Goal: Information Seeking & Learning: Check status

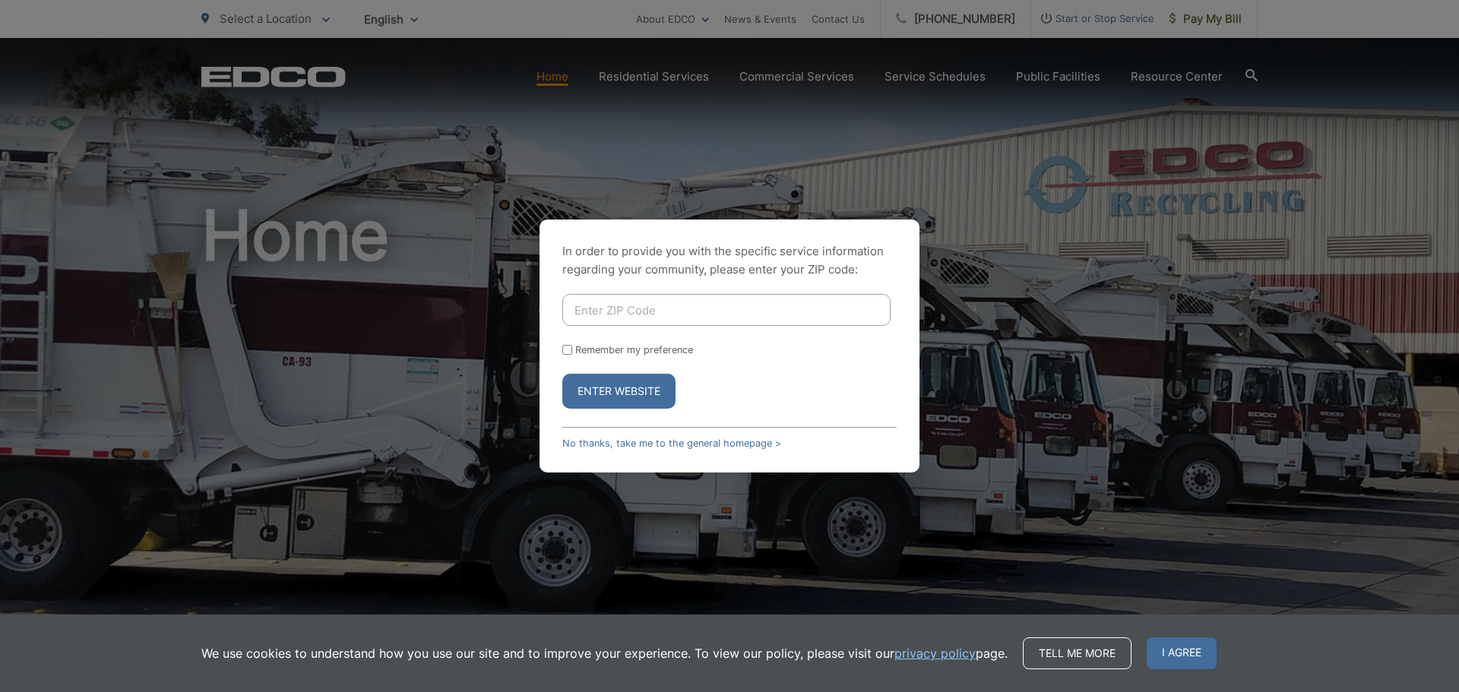
click at [753, 310] on input "Enter ZIP Code" at bounding box center [726, 310] width 328 height 32
type input "92083"
click at [564, 349] on input "Remember my preference" at bounding box center [567, 350] width 10 height 10
checkbox input "true"
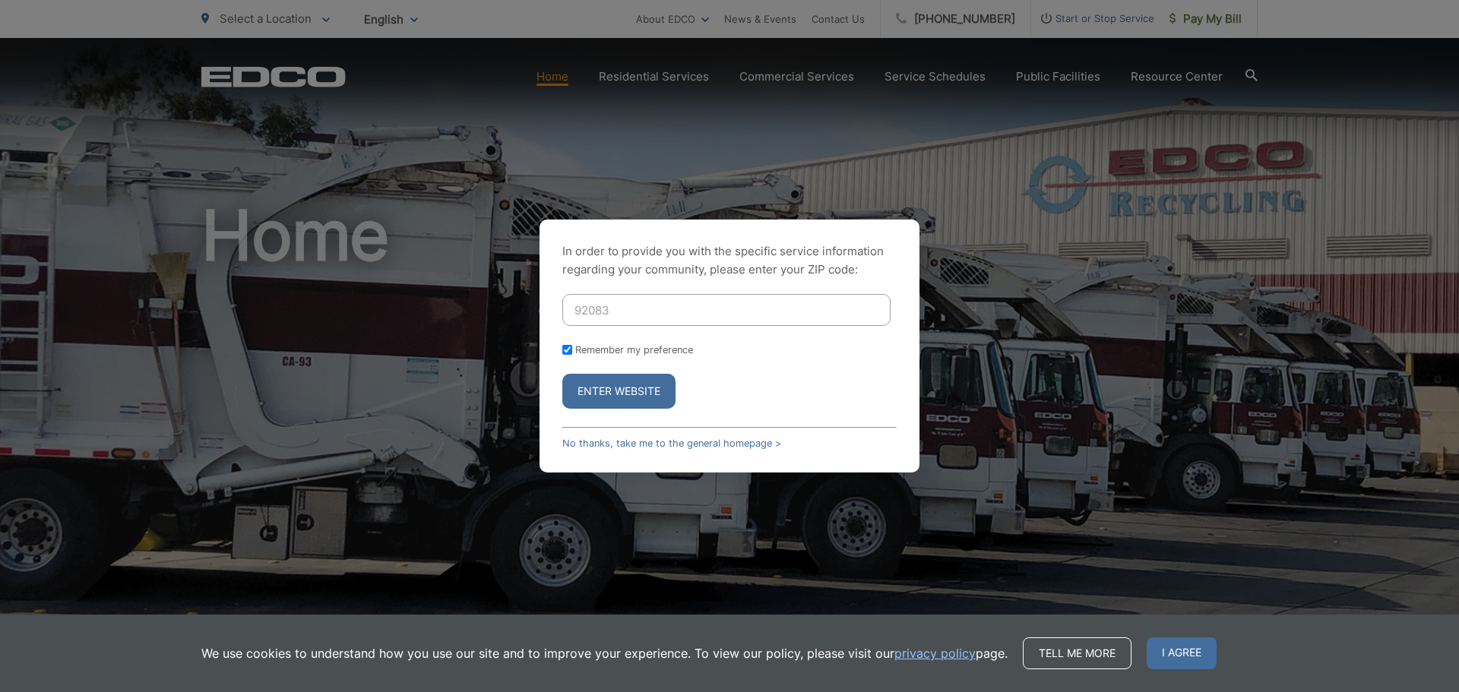
click at [648, 395] on button "Enter Website" at bounding box center [618, 391] width 113 height 35
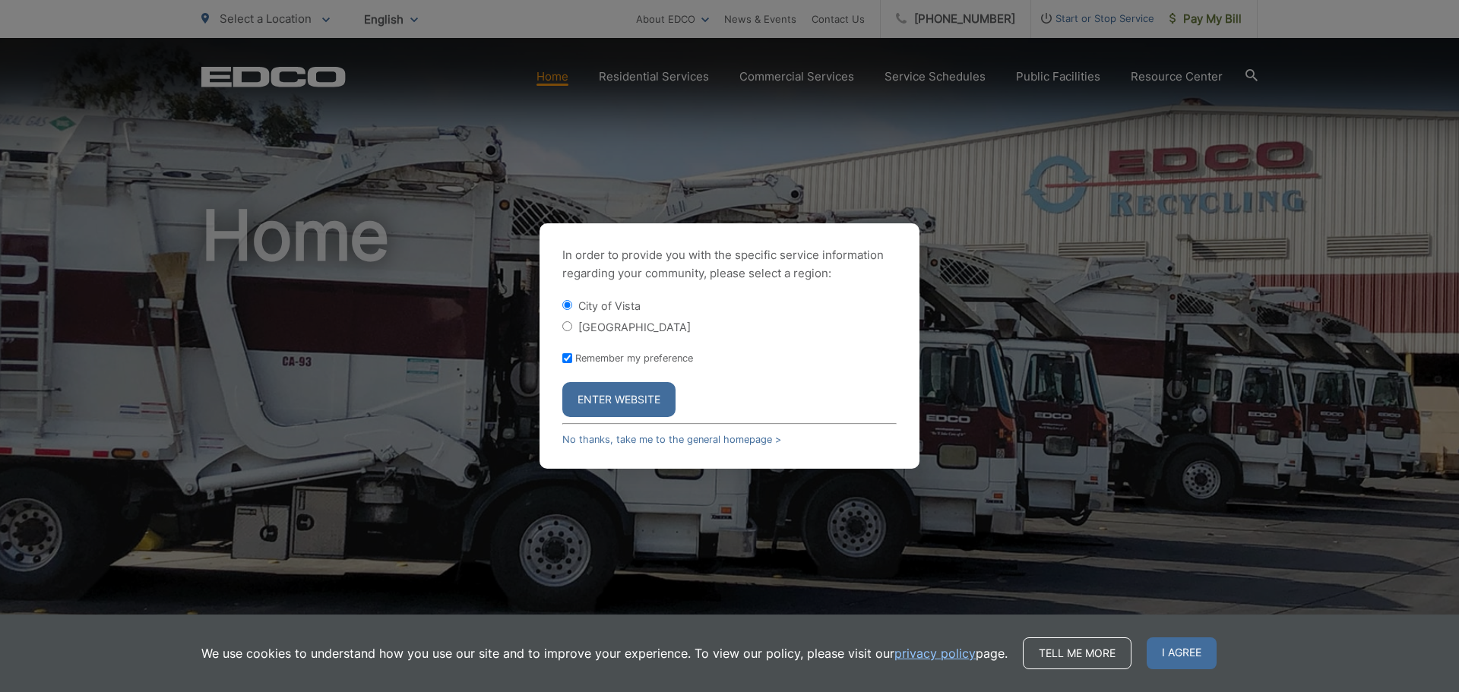
click at [661, 391] on button "Enter Website" at bounding box center [618, 399] width 113 height 35
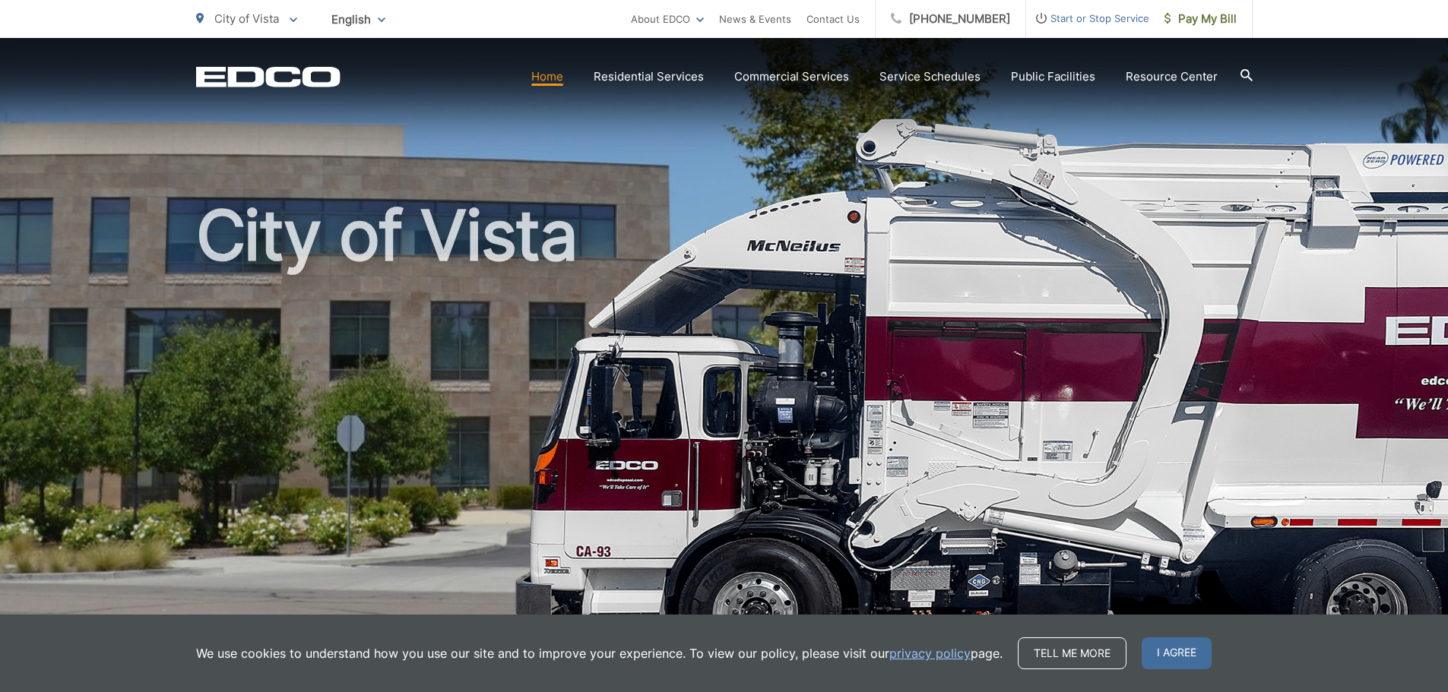
click at [1054, 265] on h1 "City of Vista" at bounding box center [724, 438] width 1057 height 481
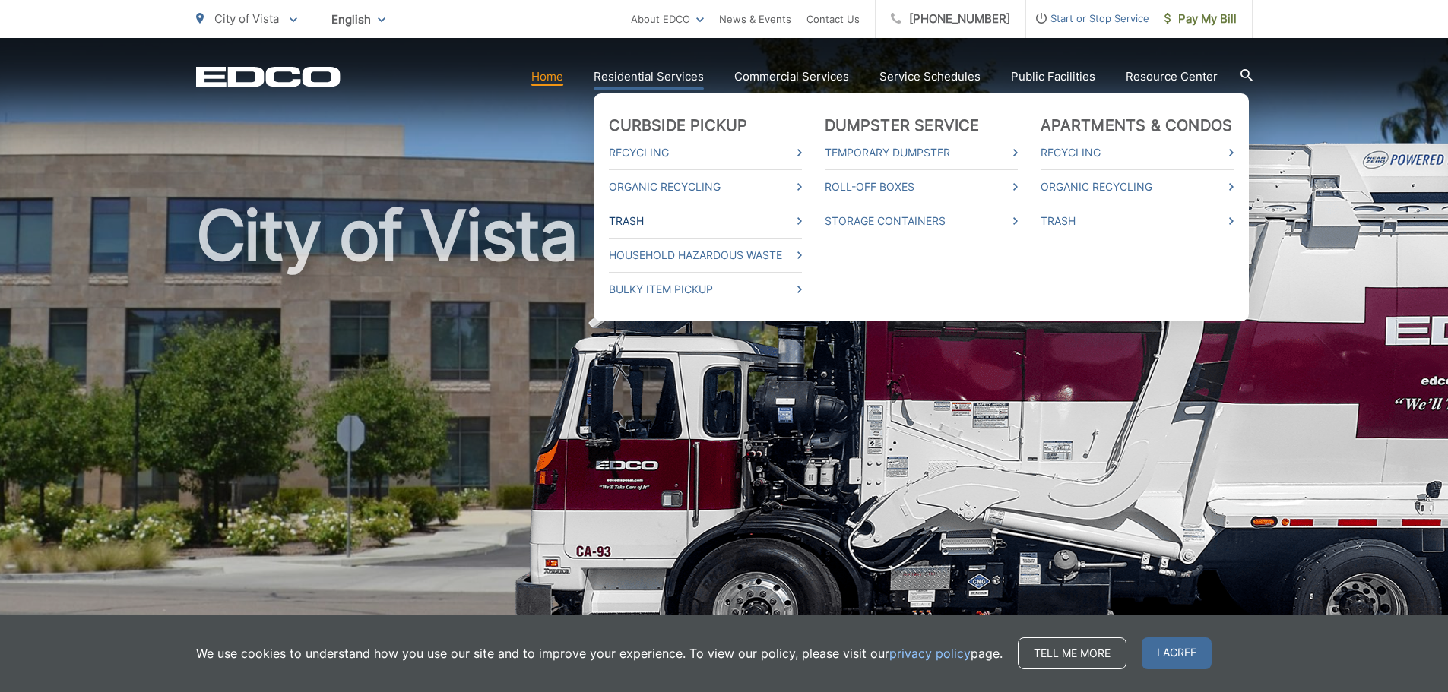
click at [642, 215] on link "Trash" at bounding box center [705, 221] width 193 height 18
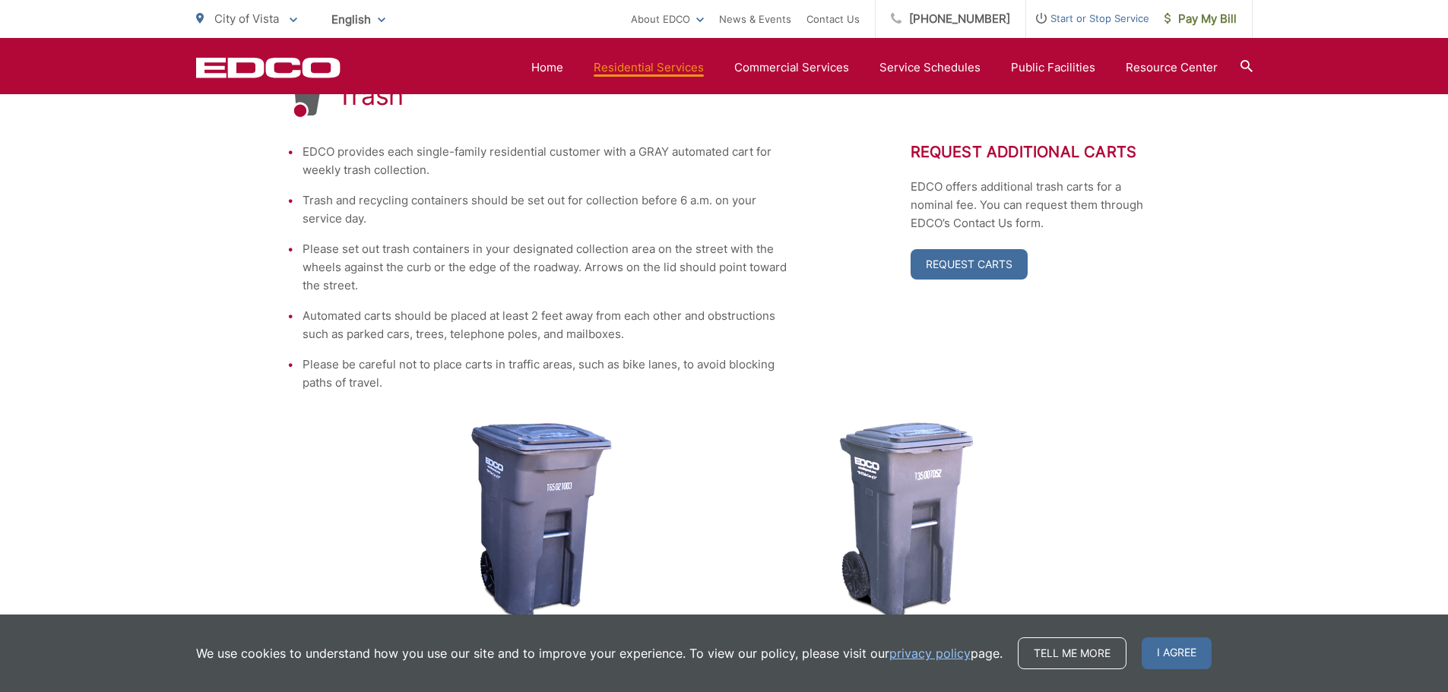
scroll to position [456, 0]
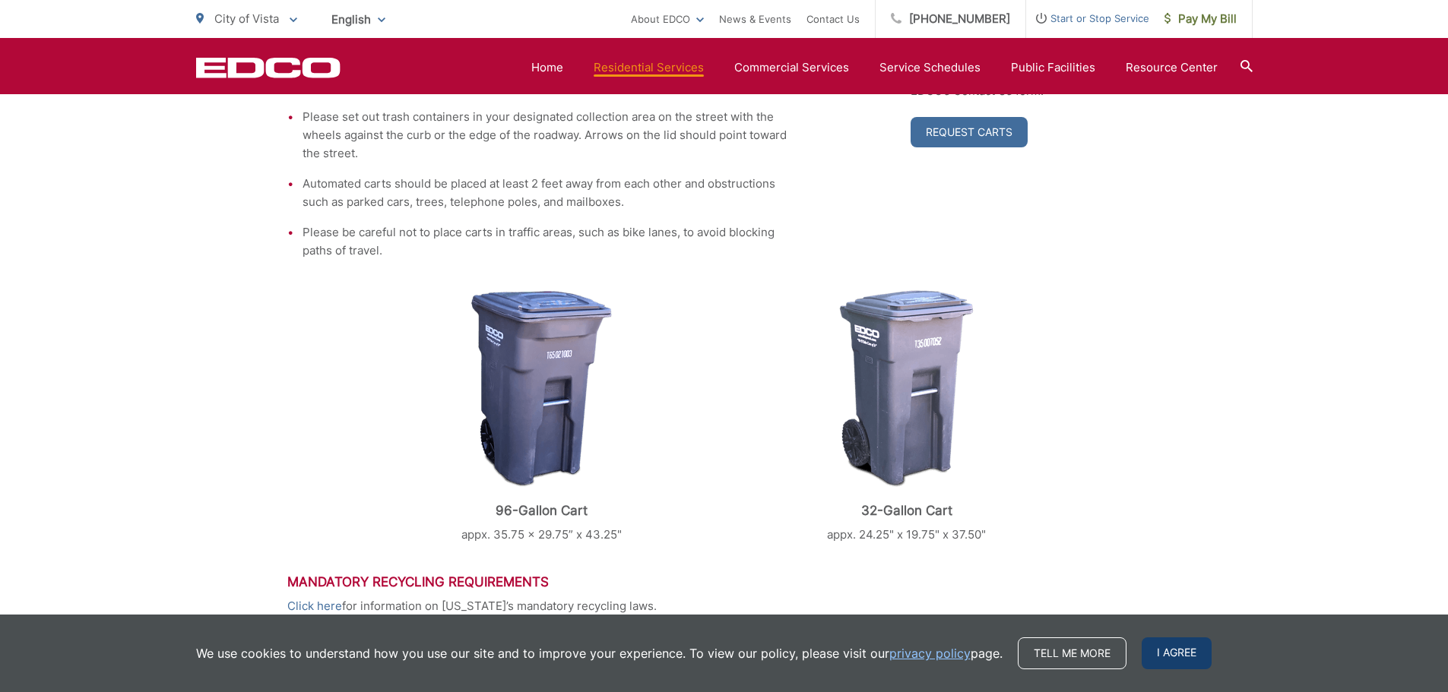
click at [1187, 644] on span "I agree" at bounding box center [1177, 654] width 70 height 32
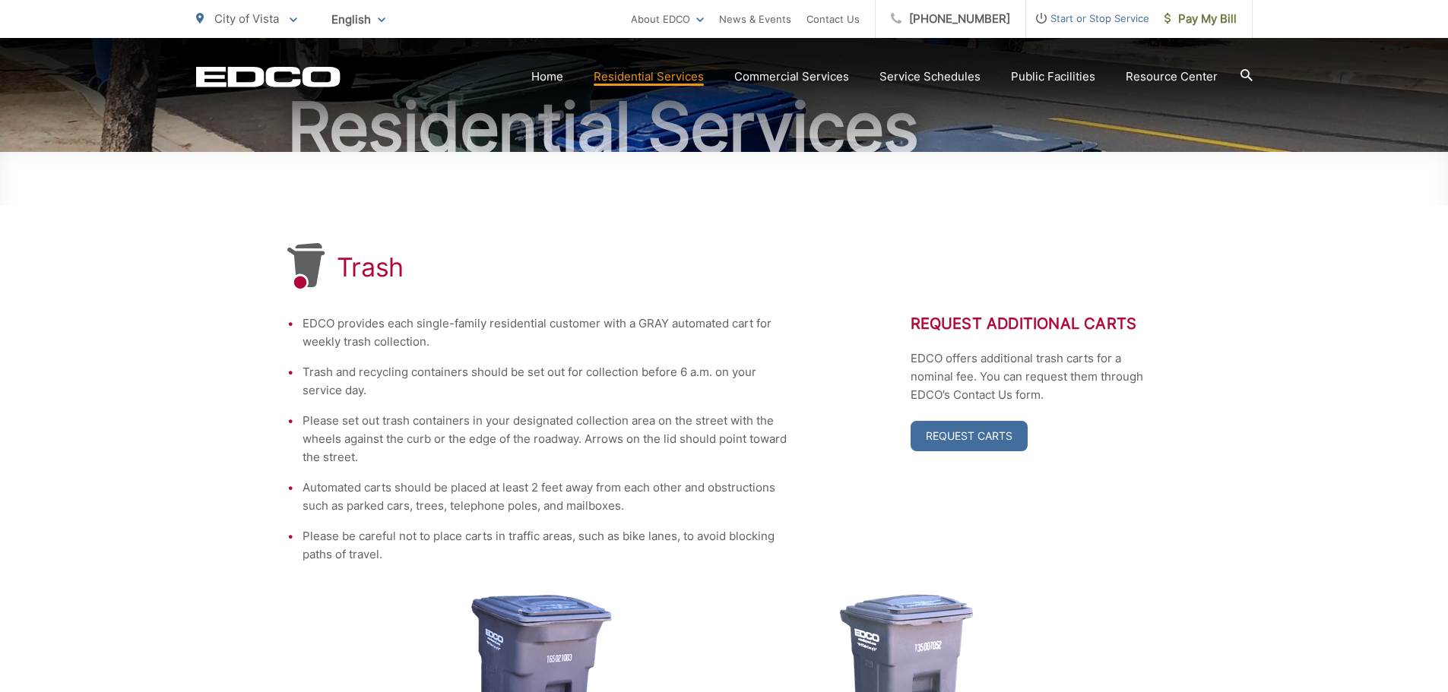
scroll to position [0, 0]
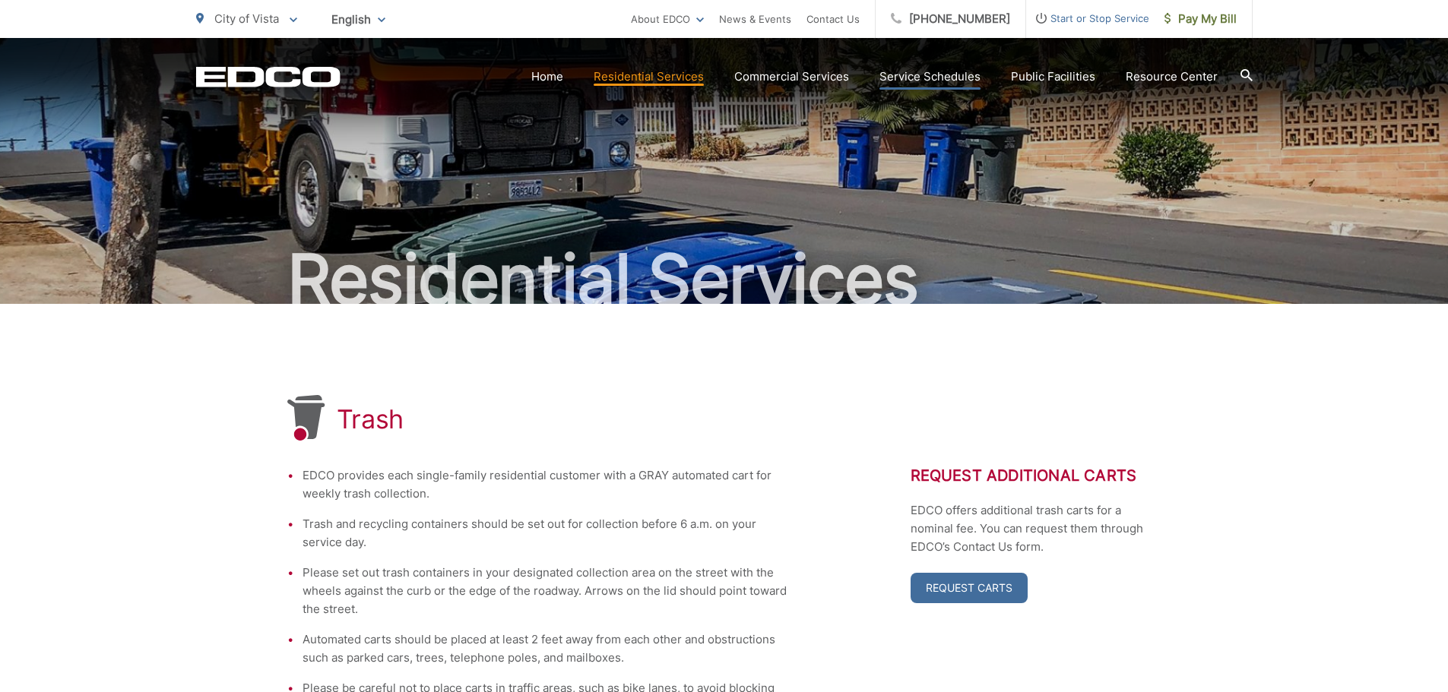
click at [927, 71] on link "Service Schedules" at bounding box center [929, 77] width 101 height 18
